Goal: Information Seeking & Learning: Learn about a topic

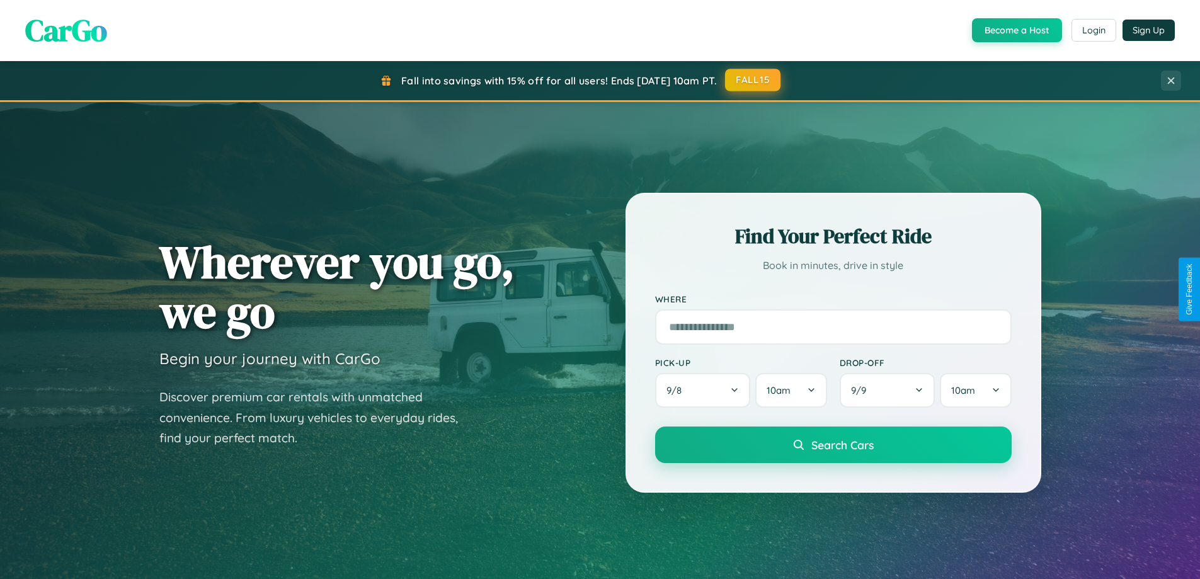
click at [754, 80] on button "FALL15" at bounding box center [752, 80] width 55 height 23
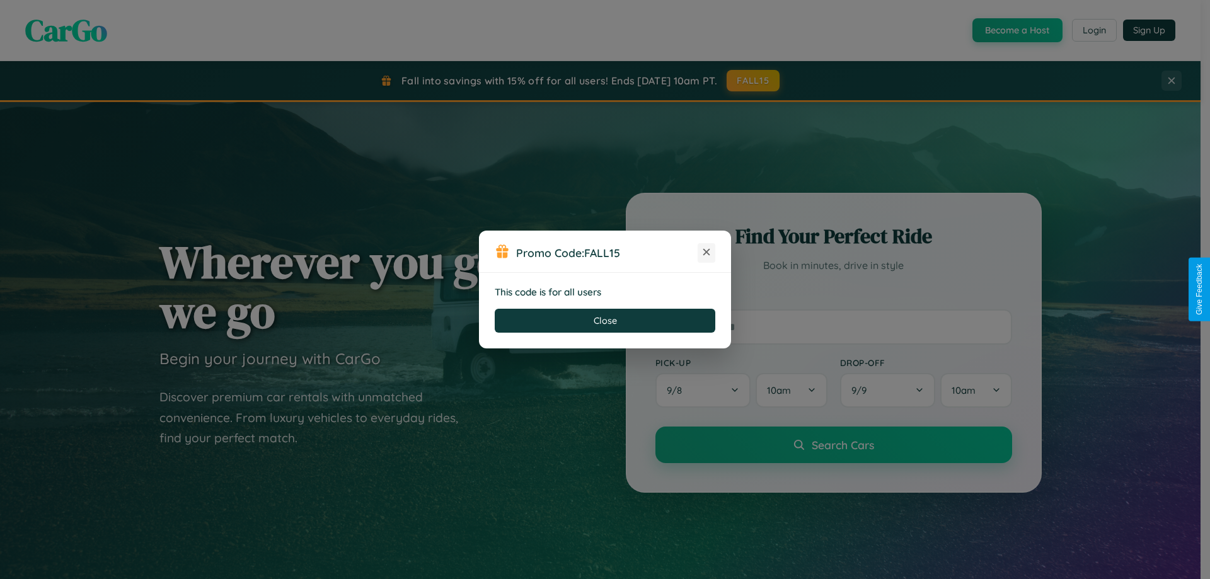
click at [706, 253] on icon at bounding box center [706, 252] width 13 height 13
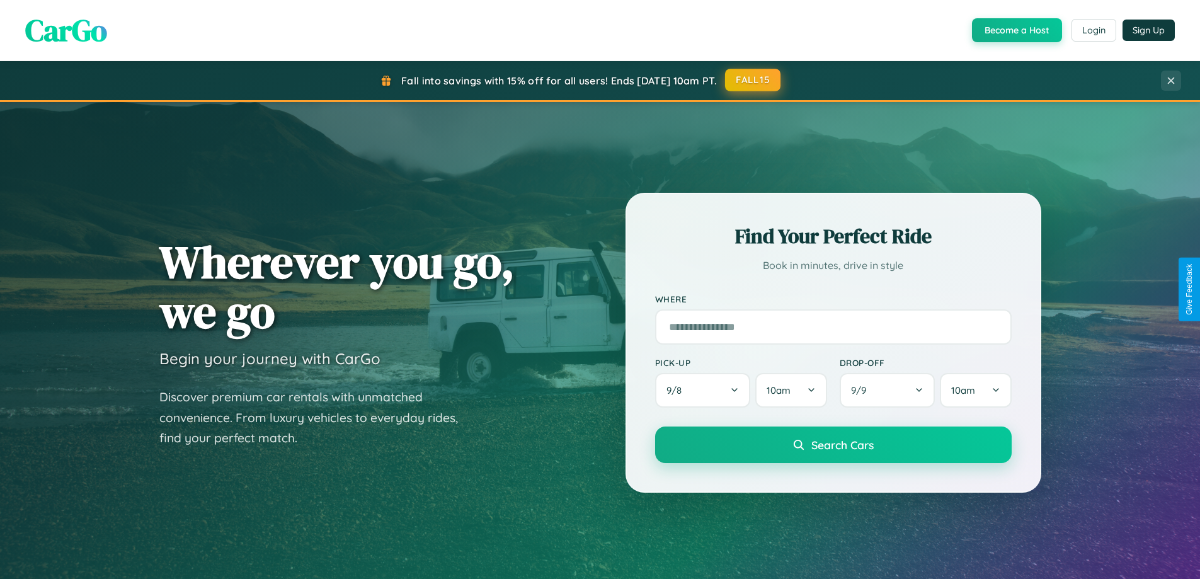
click at [754, 80] on button "FALL15" at bounding box center [752, 80] width 55 height 23
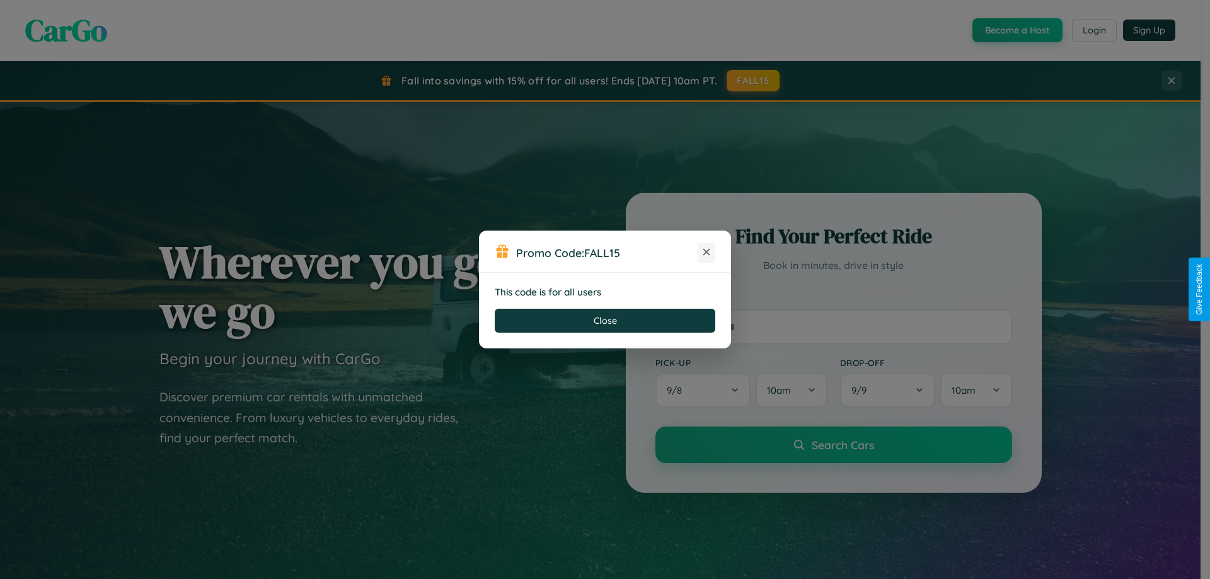
click at [706, 253] on icon at bounding box center [706, 252] width 13 height 13
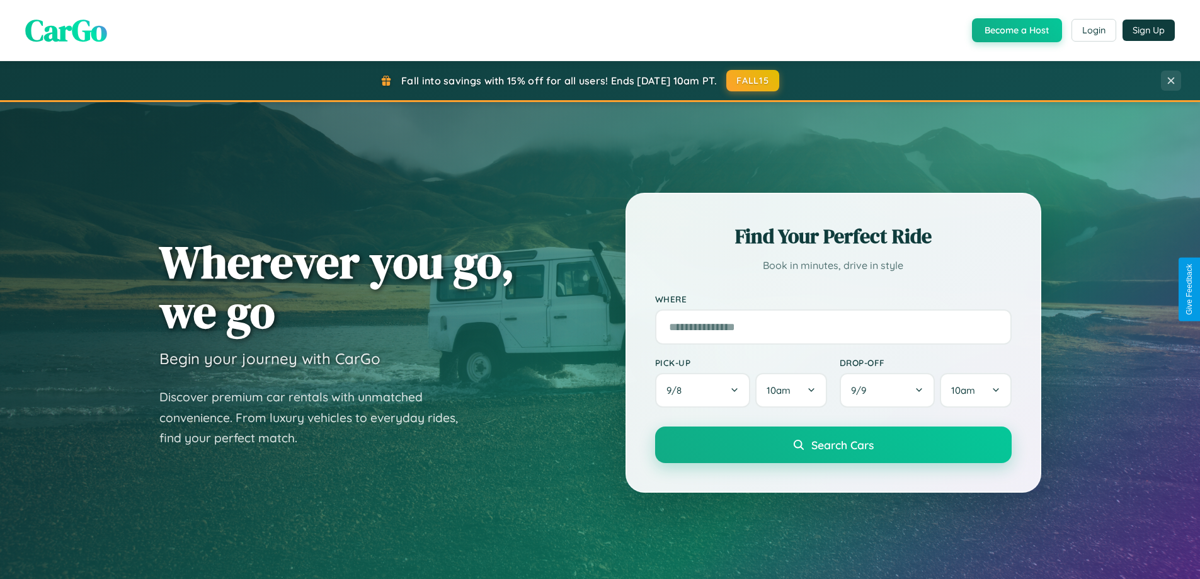
scroll to position [867, 0]
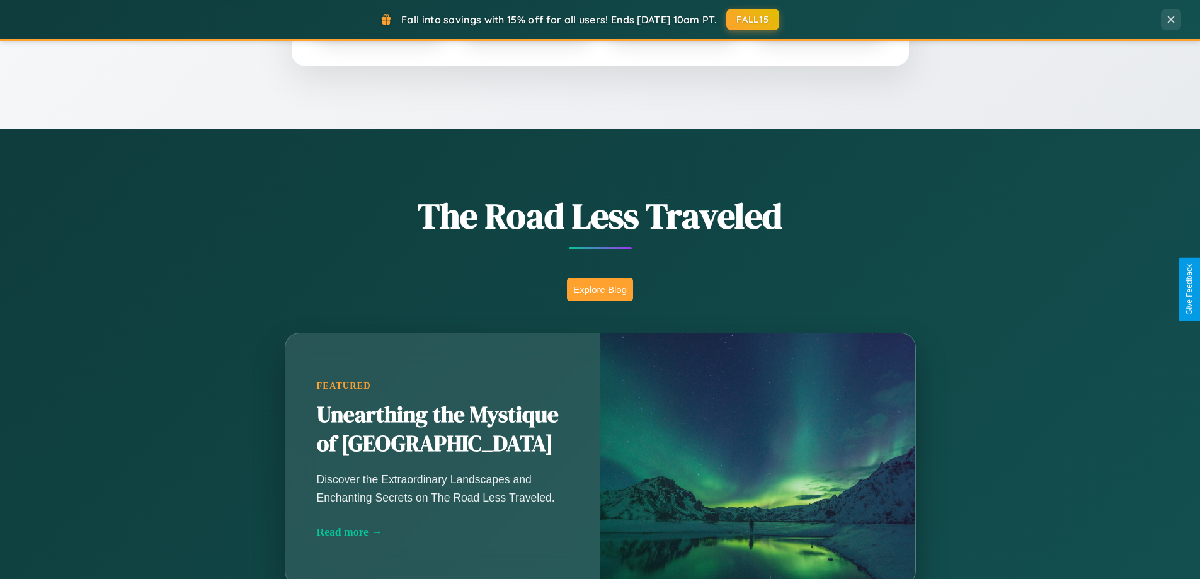
click at [600, 289] on button "Explore Blog" at bounding box center [600, 289] width 66 height 23
